Goal: Task Accomplishment & Management: Use online tool/utility

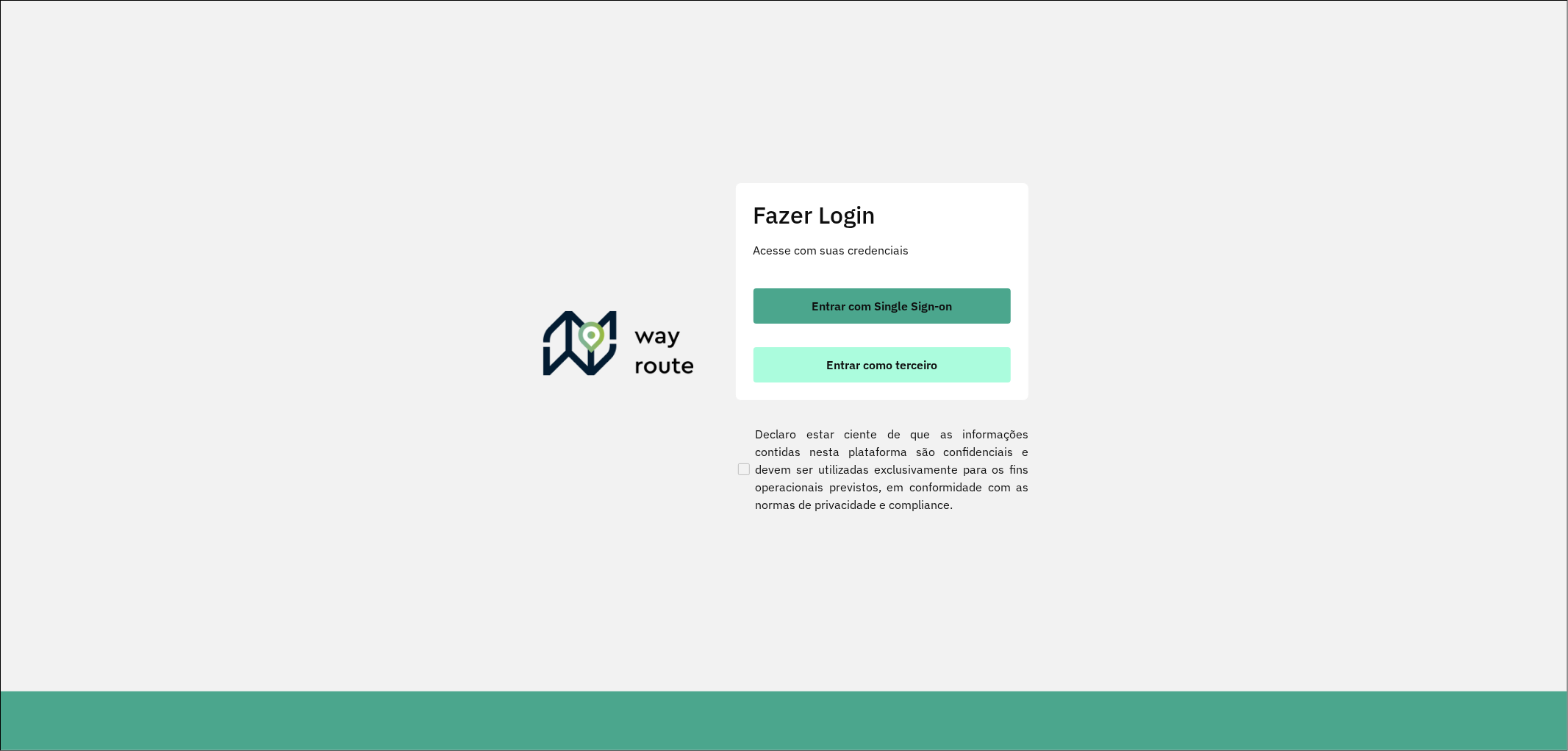
click at [935, 352] on button "Entrar como terceiro" at bounding box center [882, 364] width 257 height 35
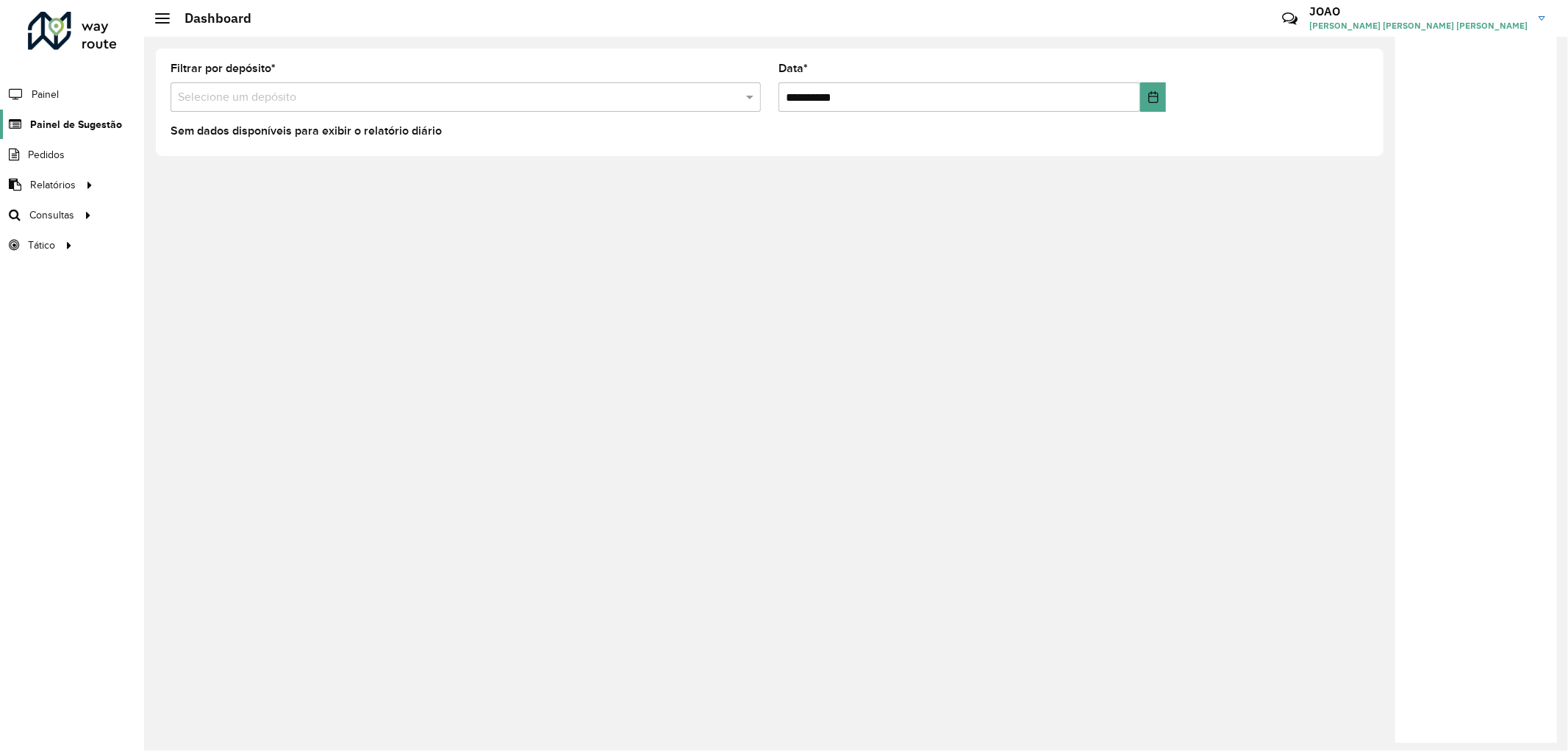
click at [48, 111] on link "Painel de Sugestão" at bounding box center [61, 124] width 122 height 29
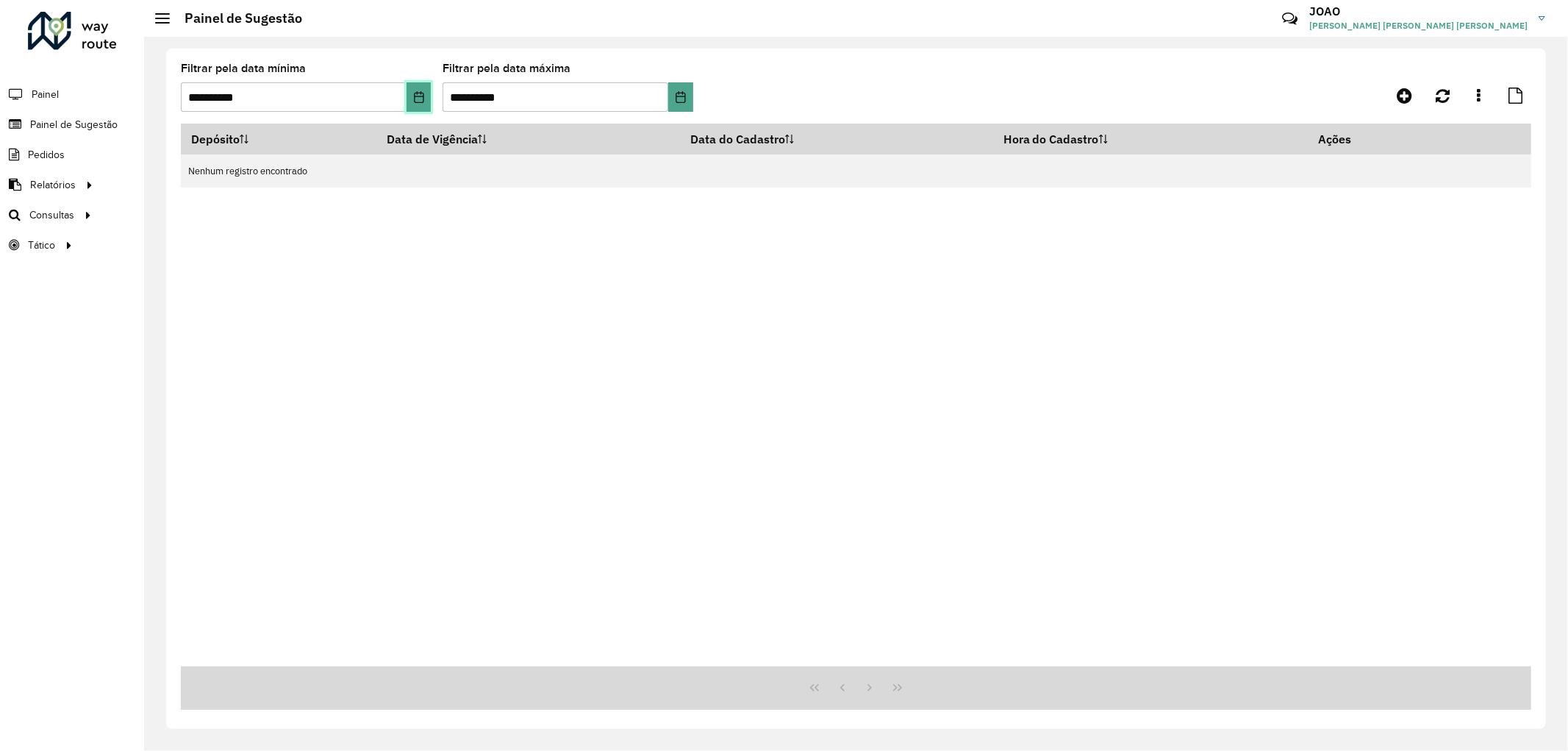
click at [417, 92] on icon "Choose Date" at bounding box center [419, 97] width 12 height 12
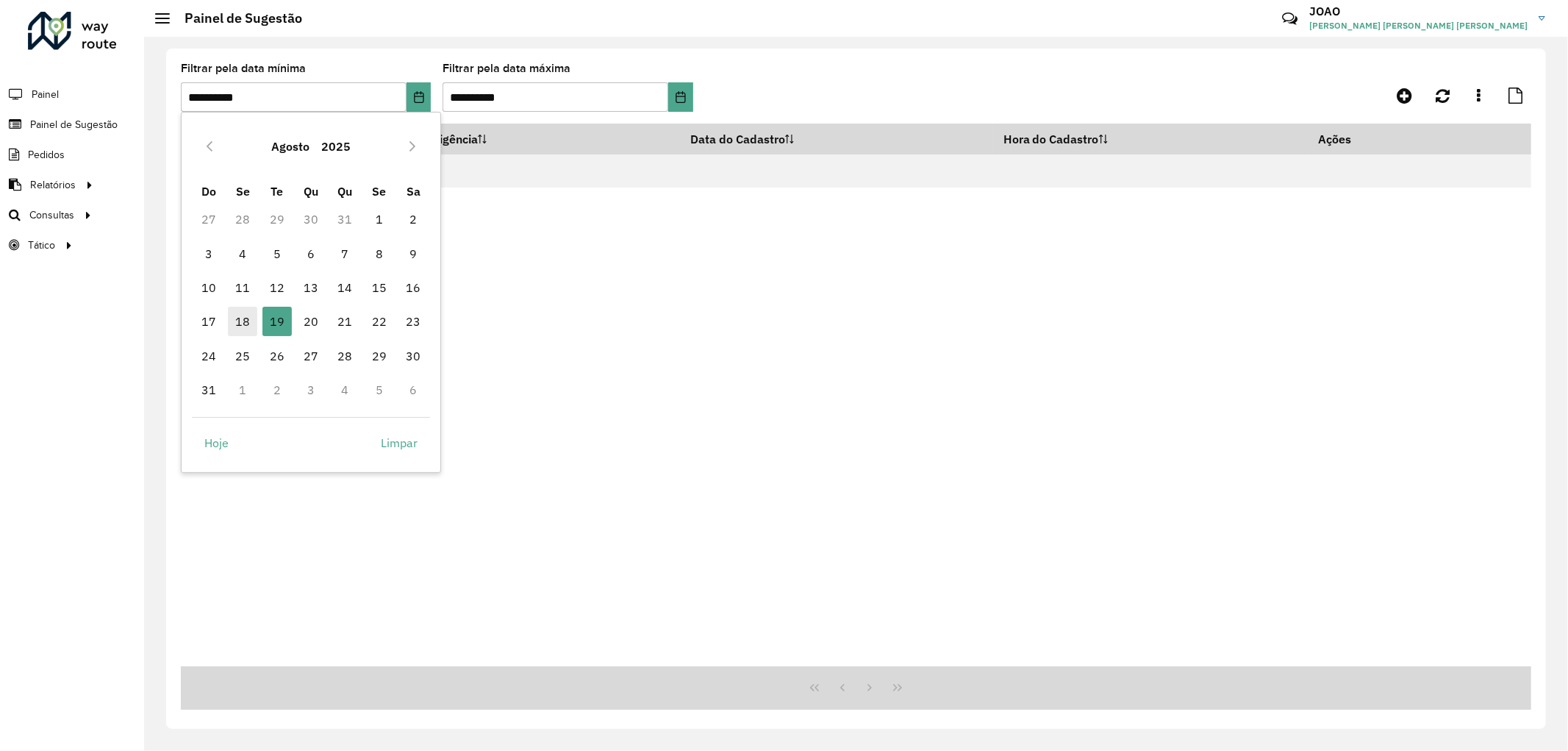
click at [233, 325] on span "18" at bounding box center [242, 321] width 29 height 29
type input "**********"
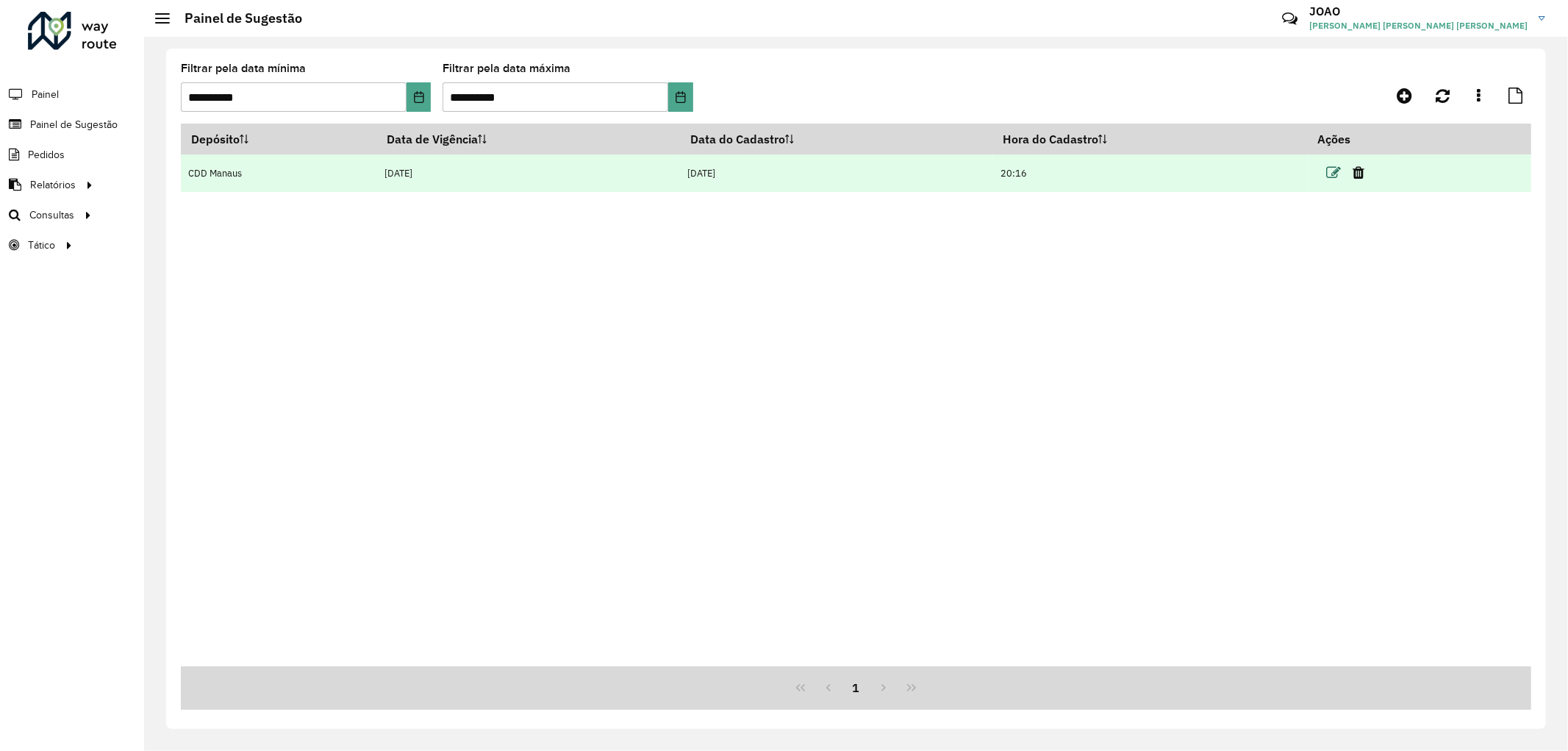
click at [1339, 177] on icon at bounding box center [1335, 173] width 15 height 15
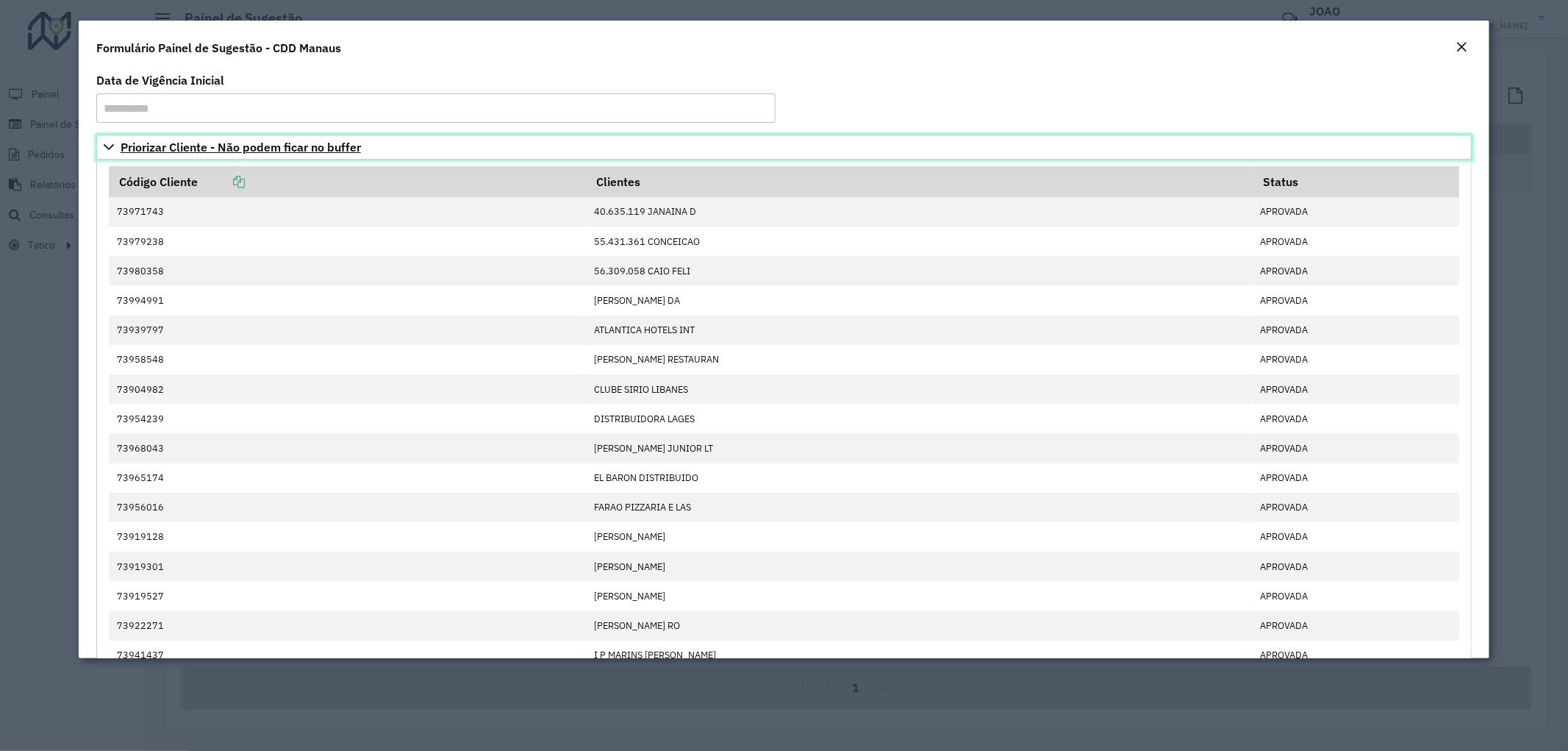
click at [233, 151] on span "Priorizar Cliente - Não podem ficar no buffer" at bounding box center [241, 147] width 241 height 12
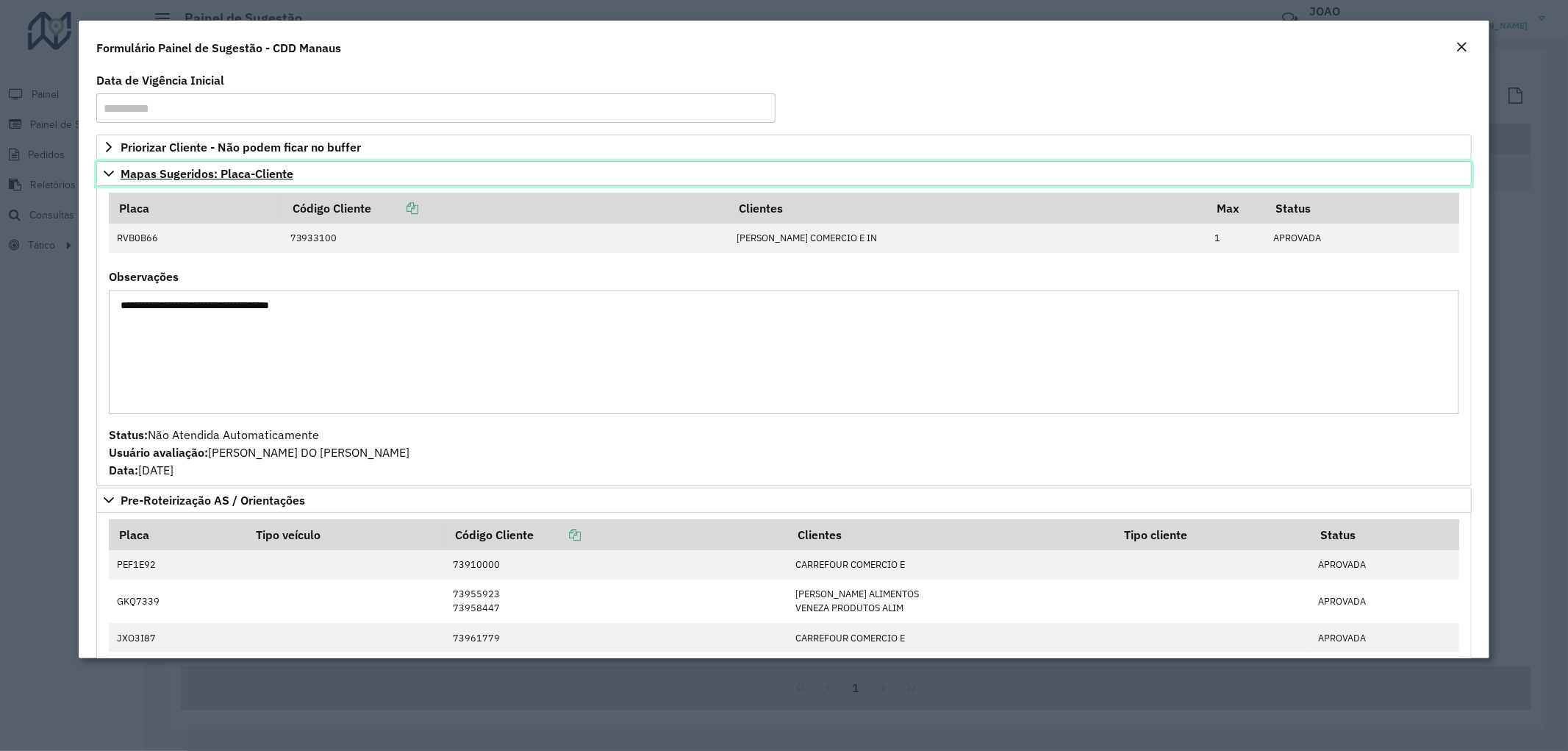
click at [186, 179] on span "Mapas Sugeridos: Placa-Cliente" at bounding box center [207, 174] width 173 height 12
